Goal: Task Accomplishment & Management: Manage account settings

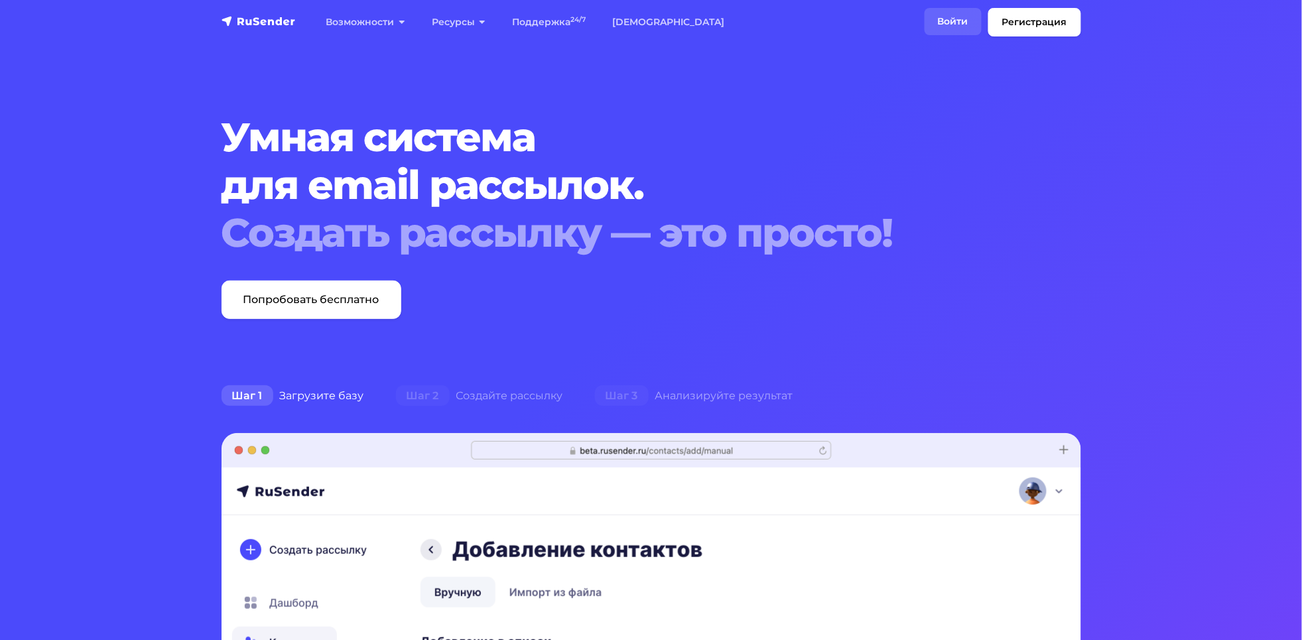
click at [947, 17] on link "Войти" at bounding box center [953, 21] width 57 height 27
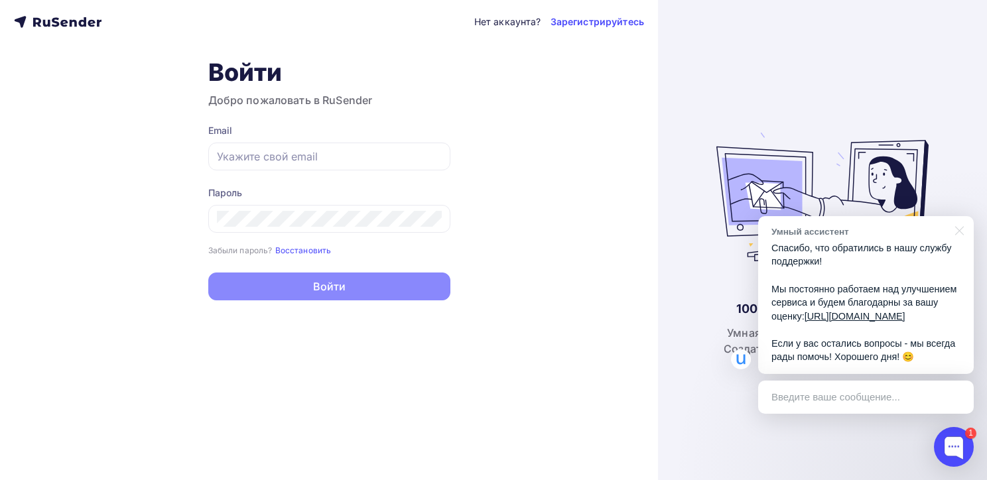
type input "[EMAIL_ADDRESS][DOMAIN_NAME]"
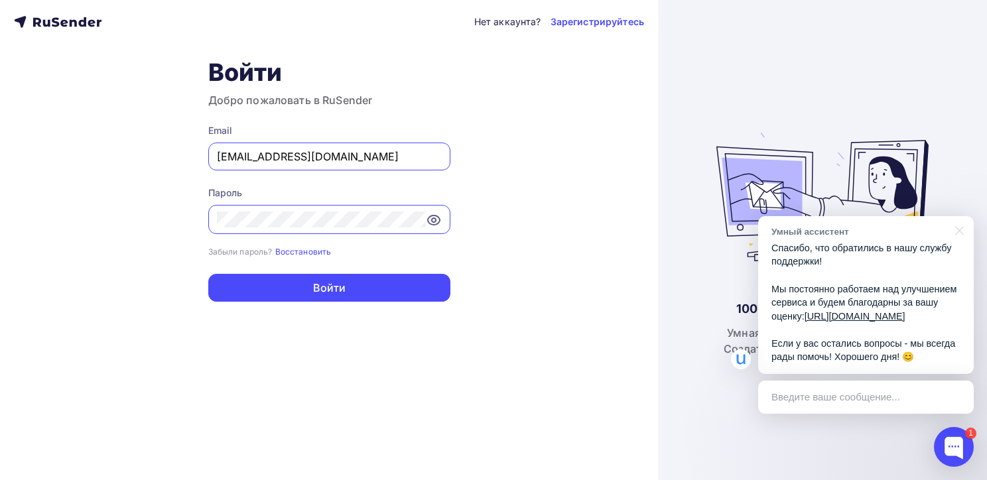
click at [420, 351] on div "Нет аккаунта? Зарегистрируйтесь Войти Добро пожаловать в RuSender Email [EMAIL_…" at bounding box center [329, 240] width 658 height 480
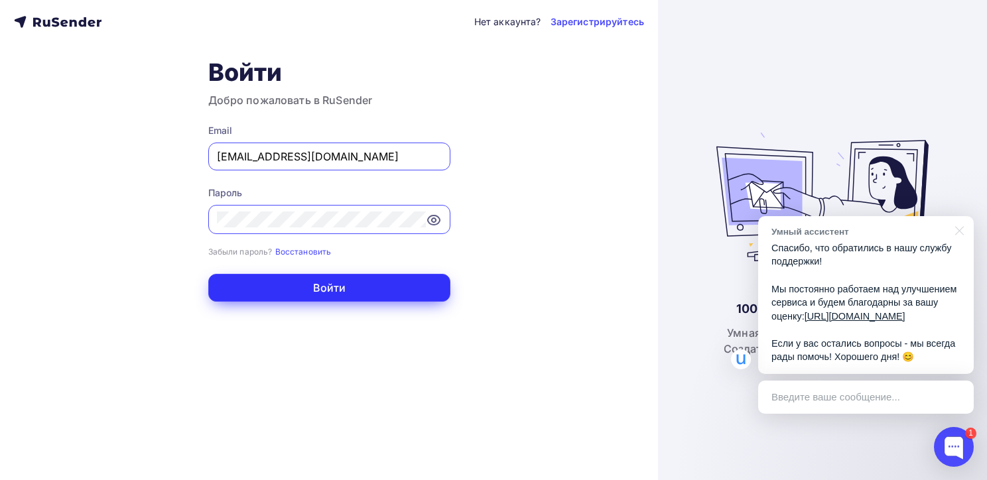
click at [337, 289] on button "Войти" at bounding box center [329, 288] width 242 height 28
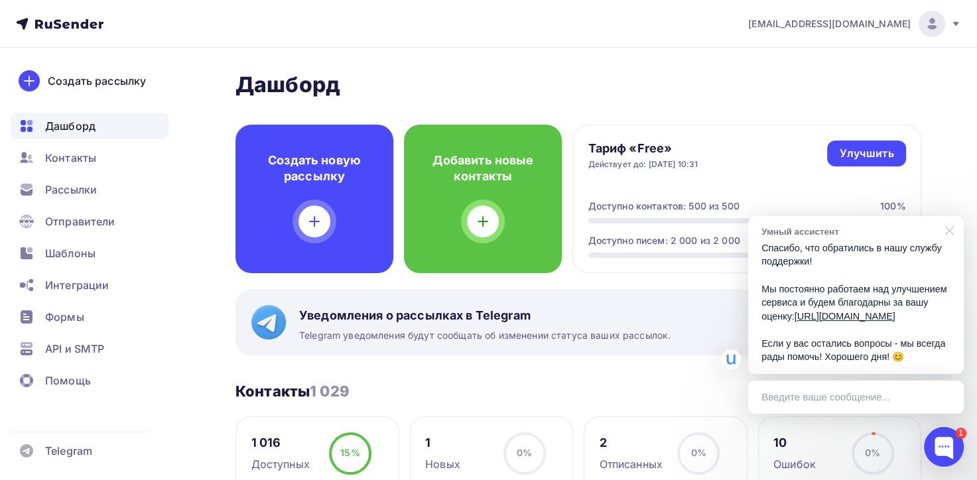
click at [950, 220] on div at bounding box center [947, 229] width 33 height 27
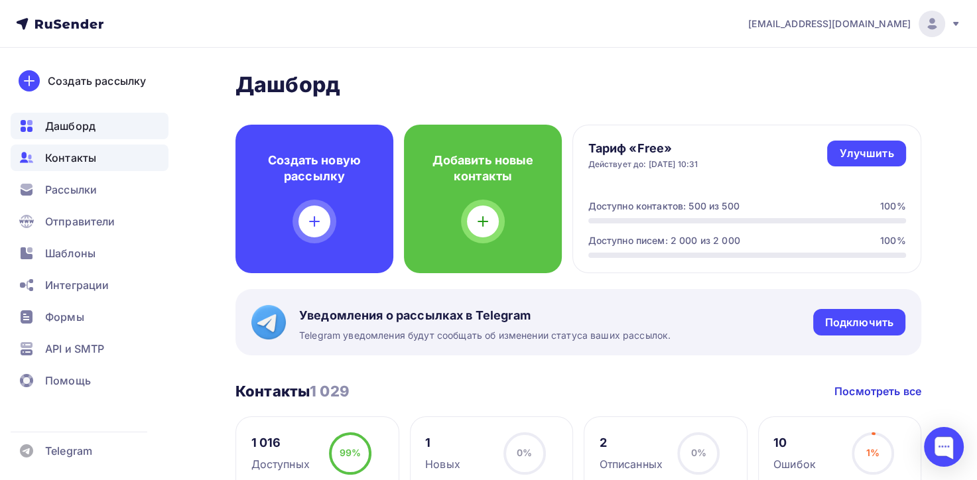
click at [74, 159] on span "Контакты" at bounding box center [70, 158] width 51 height 16
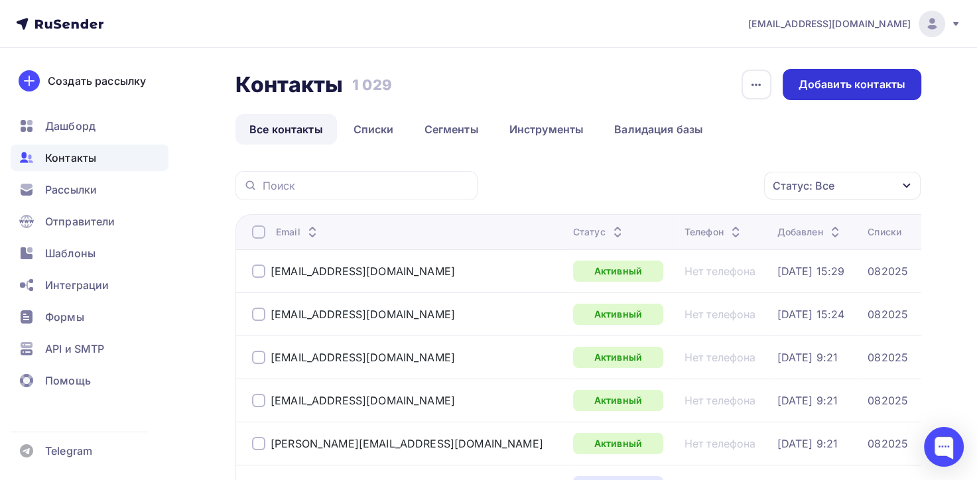
click at [843, 82] on div "Добавить контакты" at bounding box center [852, 84] width 107 height 15
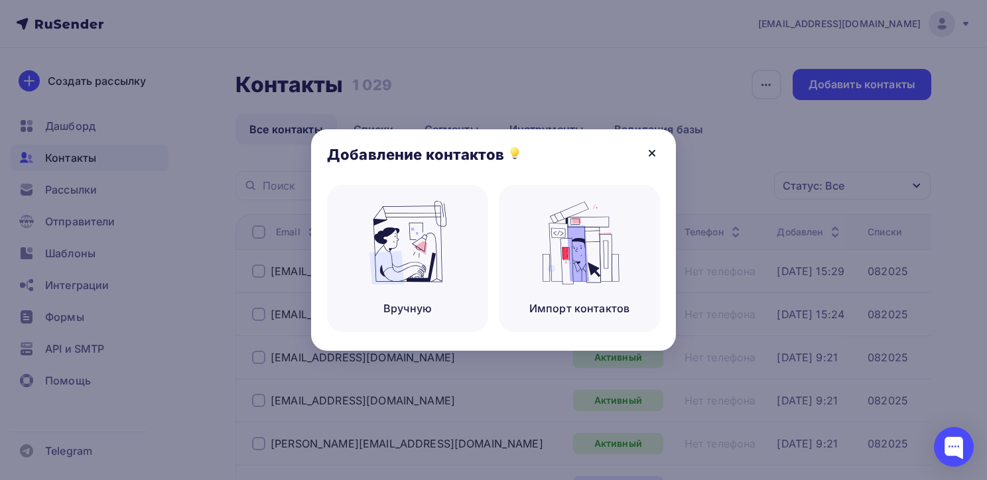
click at [647, 149] on icon at bounding box center [652, 153] width 16 height 16
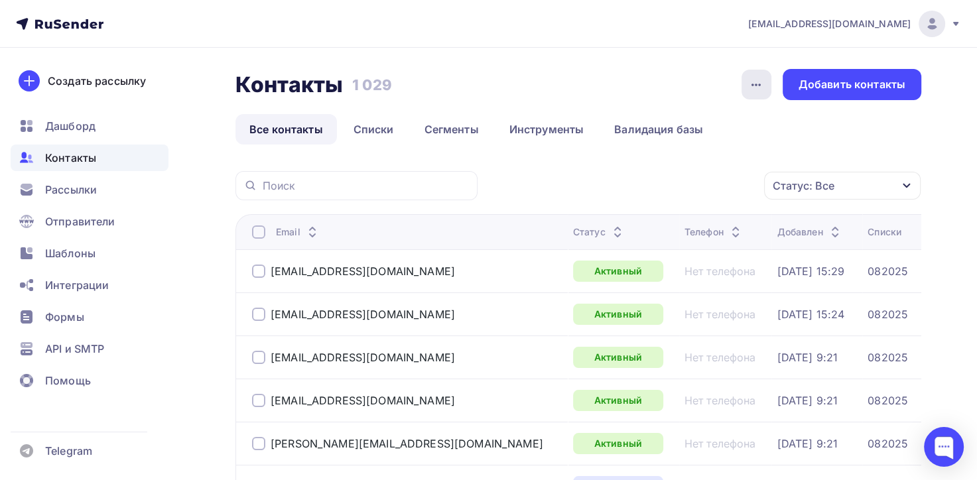
click at [762, 82] on icon "button" at bounding box center [756, 85] width 16 height 16
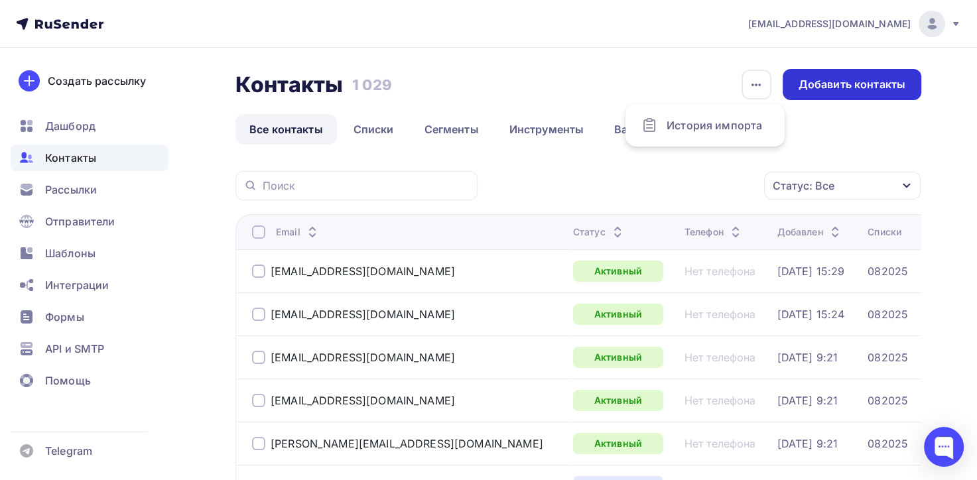
click at [844, 77] on div "Добавить контакты" at bounding box center [852, 84] width 107 height 15
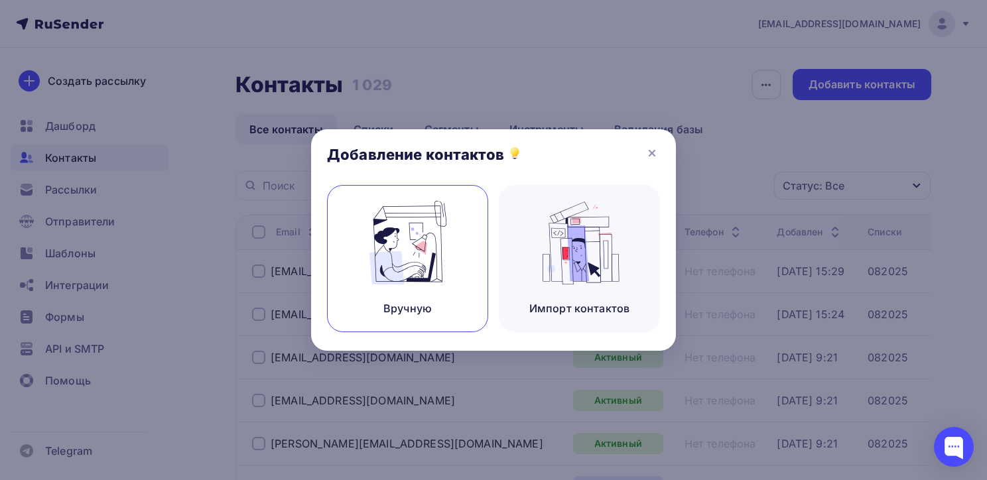
click at [440, 255] on img at bounding box center [408, 243] width 89 height 84
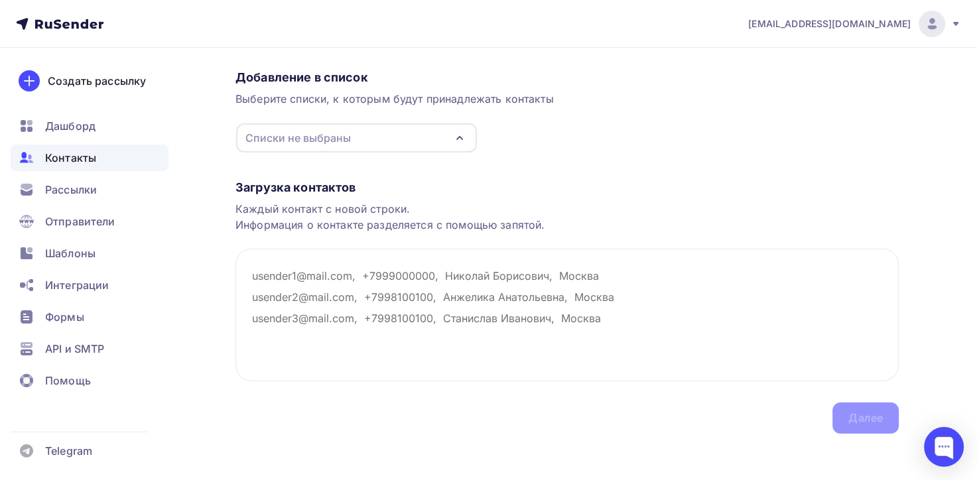
scroll to position [103, 0]
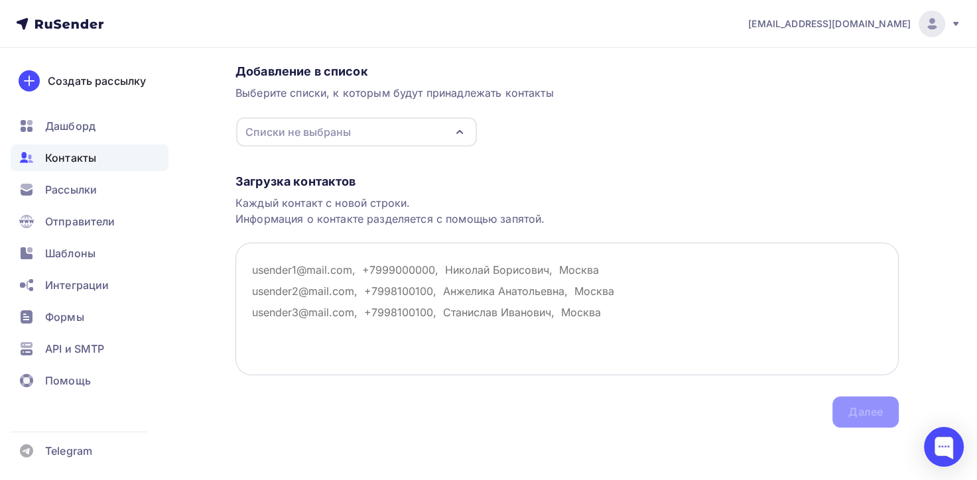
paste textarea "[DOMAIN_NAME][EMAIL_ADDRESS][DOMAIN_NAME]"
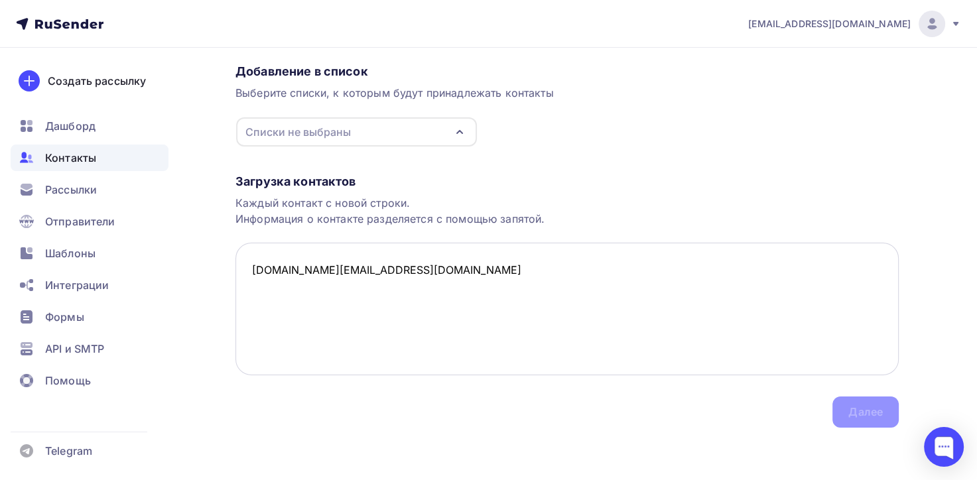
click at [577, 310] on textarea "[DOMAIN_NAME][EMAIL_ADDRESS][DOMAIN_NAME]" at bounding box center [567, 309] width 663 height 133
click at [411, 131] on div "Списки не выбраны" at bounding box center [356, 131] width 241 height 29
type textarea "[DOMAIN_NAME][EMAIL_ADDRESS][DOMAIN_NAME]"
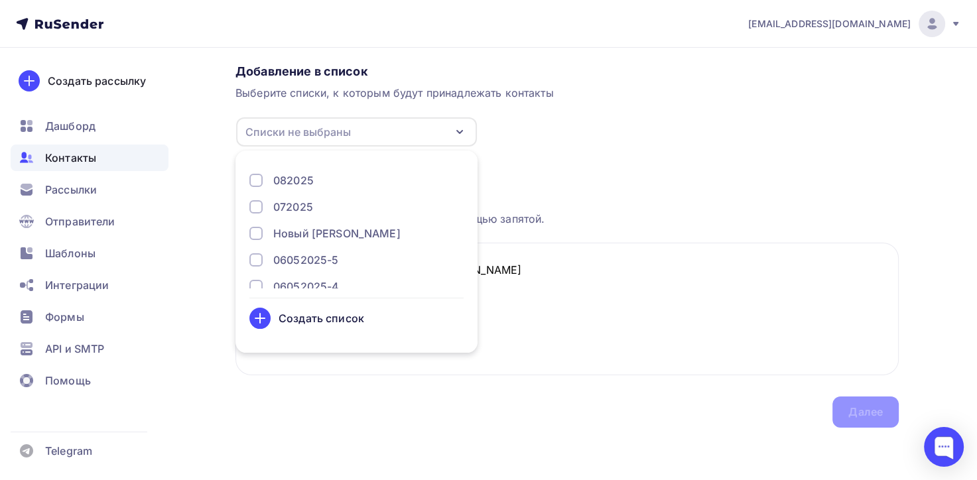
click at [312, 316] on div "Создать список" at bounding box center [322, 318] width 86 height 16
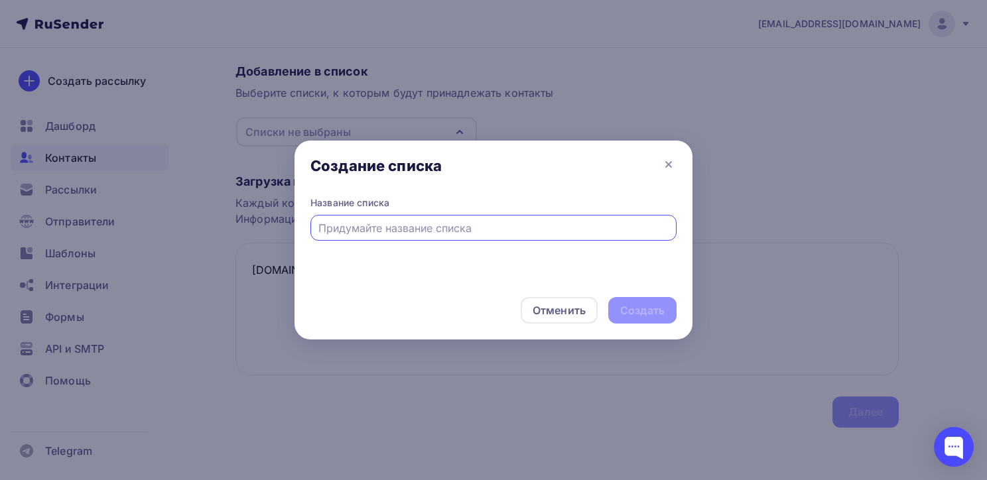
click at [381, 231] on input "text" at bounding box center [493, 228] width 351 height 16
type input "10.2025"
click at [663, 312] on div "Создать" at bounding box center [642, 310] width 44 height 15
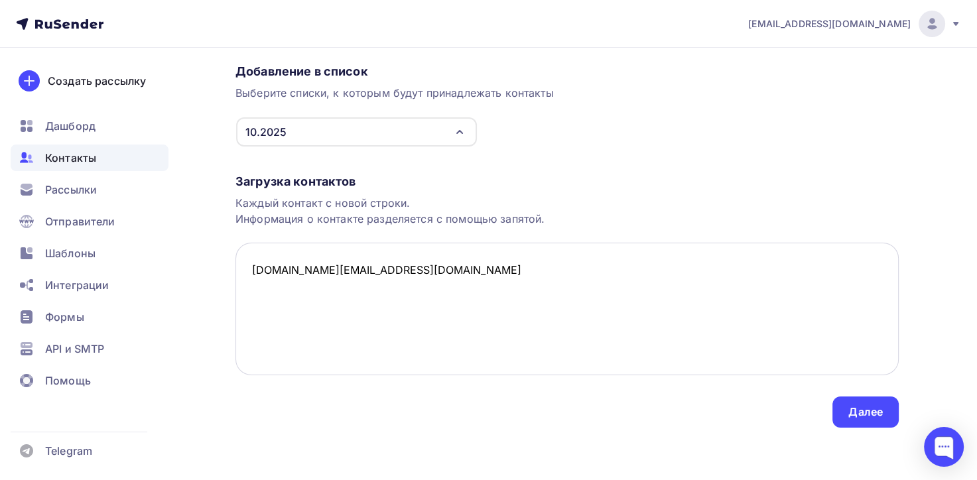
click at [426, 267] on textarea "[DOMAIN_NAME][EMAIL_ADDRESS][DOMAIN_NAME]" at bounding box center [567, 309] width 663 height 133
paste textarea "[EMAIL_ADDRESS][DOMAIN_NAME]"
paste textarea "MORWENNA/[PERSON_NAME] <[EMAIL_ADDRESS][DOMAIN_NAME]>"
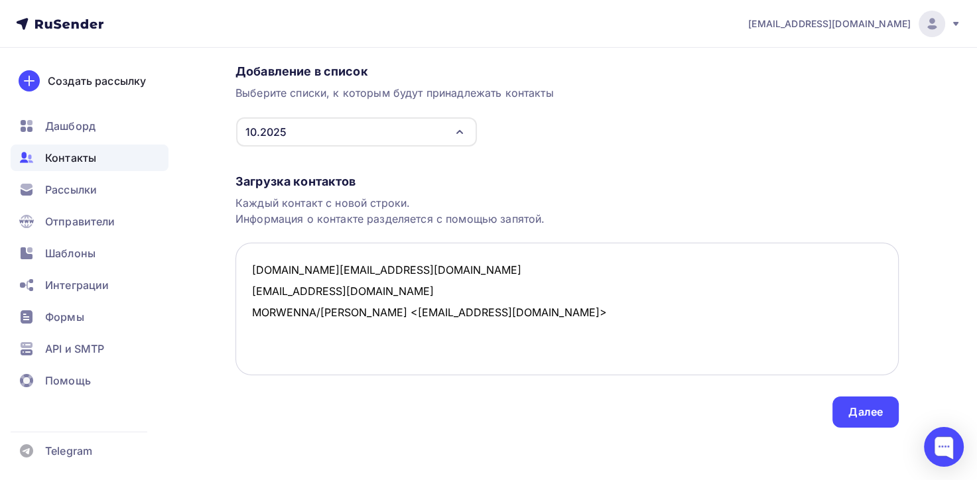
click at [401, 310] on textarea "[DOMAIN_NAME][EMAIL_ADDRESS][DOMAIN_NAME] [EMAIL_ADDRESS][DOMAIN_NAME] MORWENNA…" at bounding box center [567, 309] width 663 height 133
click at [409, 310] on textarea "[DOMAIN_NAME][EMAIL_ADDRESS][DOMAIN_NAME] [EMAIL_ADDRESS][DOMAIN_NAME] [EMAIL_A…" at bounding box center [567, 309] width 663 height 133
type textarea "[DOMAIN_NAME][EMAIL_ADDRESS][DOMAIN_NAME] [EMAIL_ADDRESS][DOMAIN_NAME] [EMAIL_A…"
click at [870, 407] on div "Далее" at bounding box center [865, 412] width 34 height 15
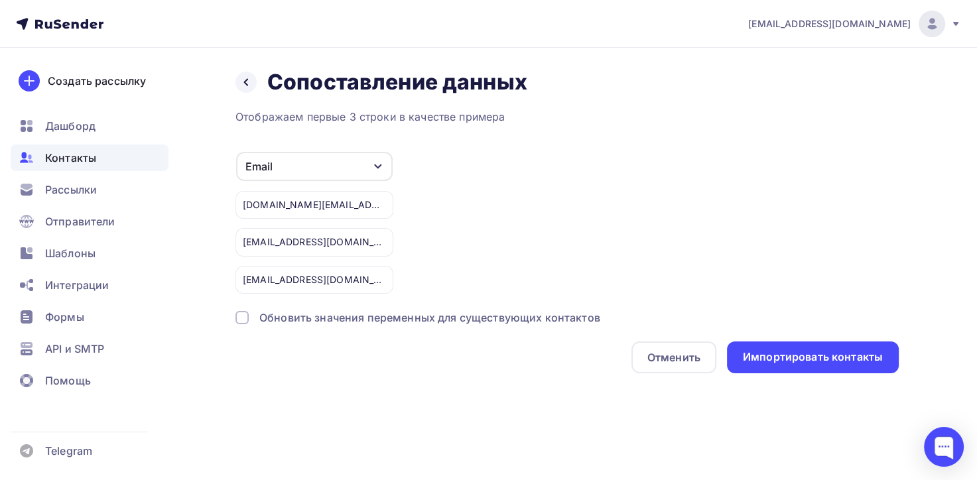
scroll to position [0, 0]
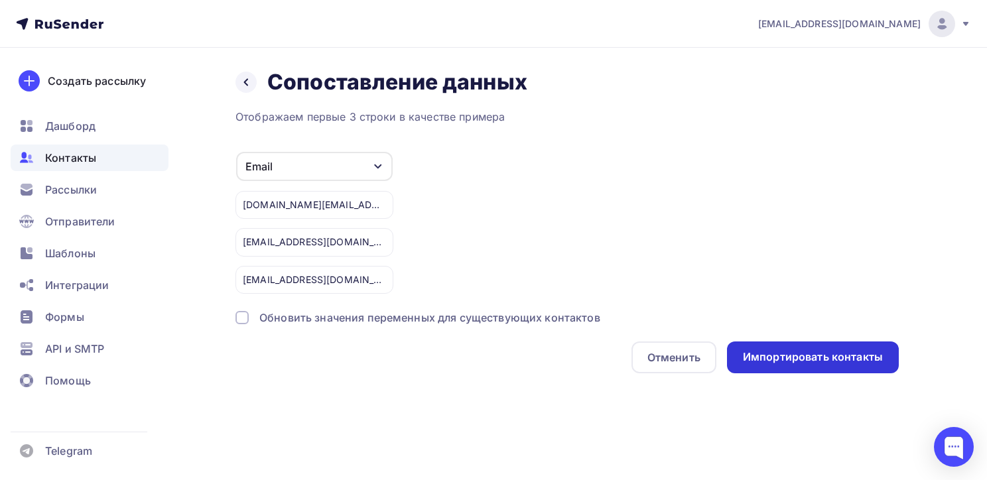
click at [813, 361] on div "Импортировать контакты" at bounding box center [813, 357] width 140 height 15
